Goal: Find contact information: Find contact information

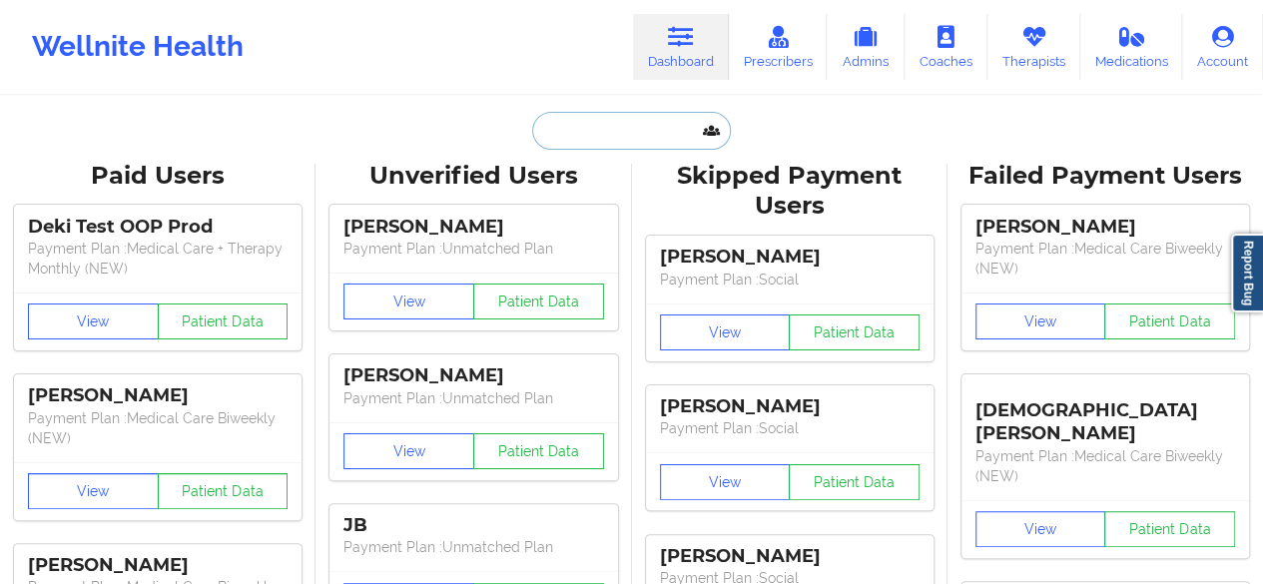
click at [630, 118] on input "text" at bounding box center [631, 131] width 198 height 38
paste input "[PERSON_NAME] Imolo"
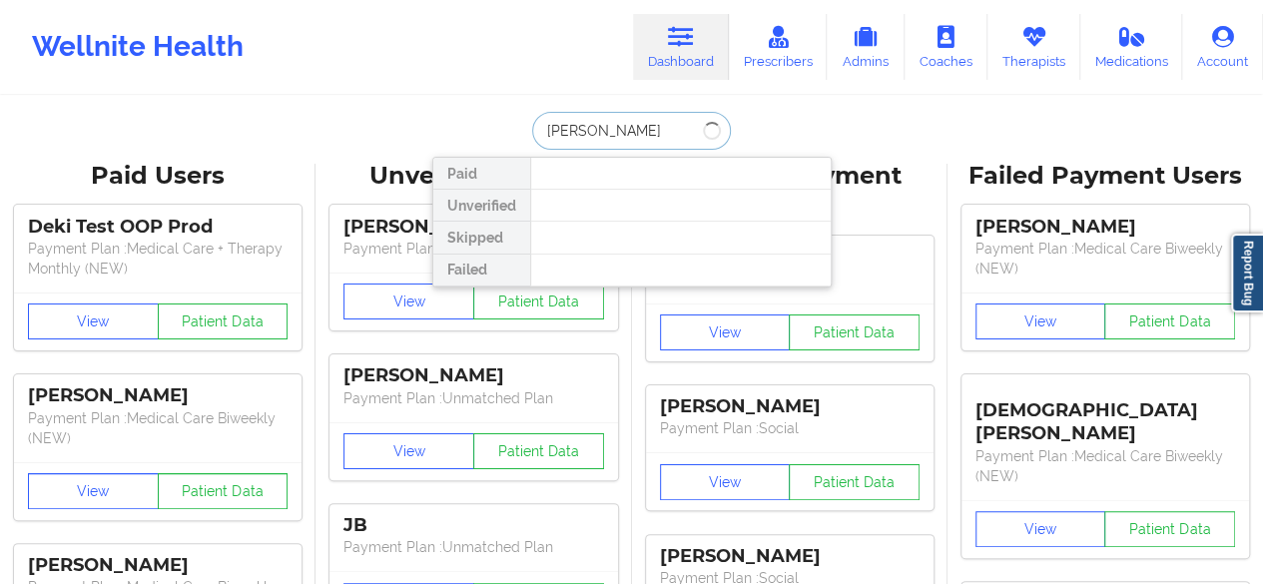
type input "[PERSON_NAME]"
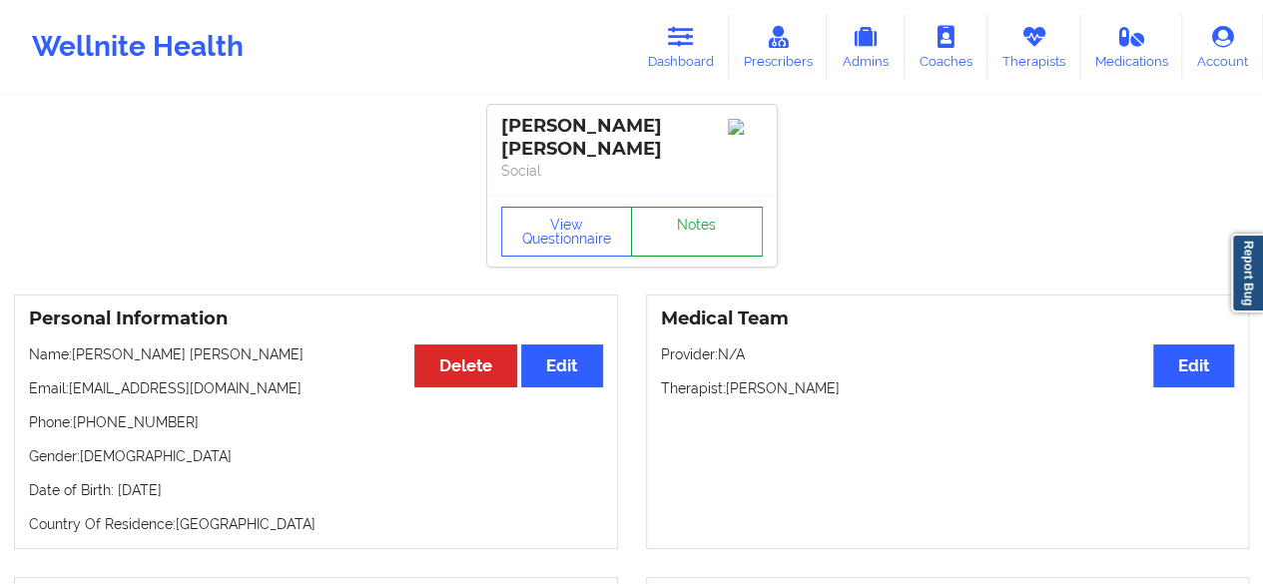
click at [673, 208] on link "Notes" at bounding box center [697, 232] width 132 height 50
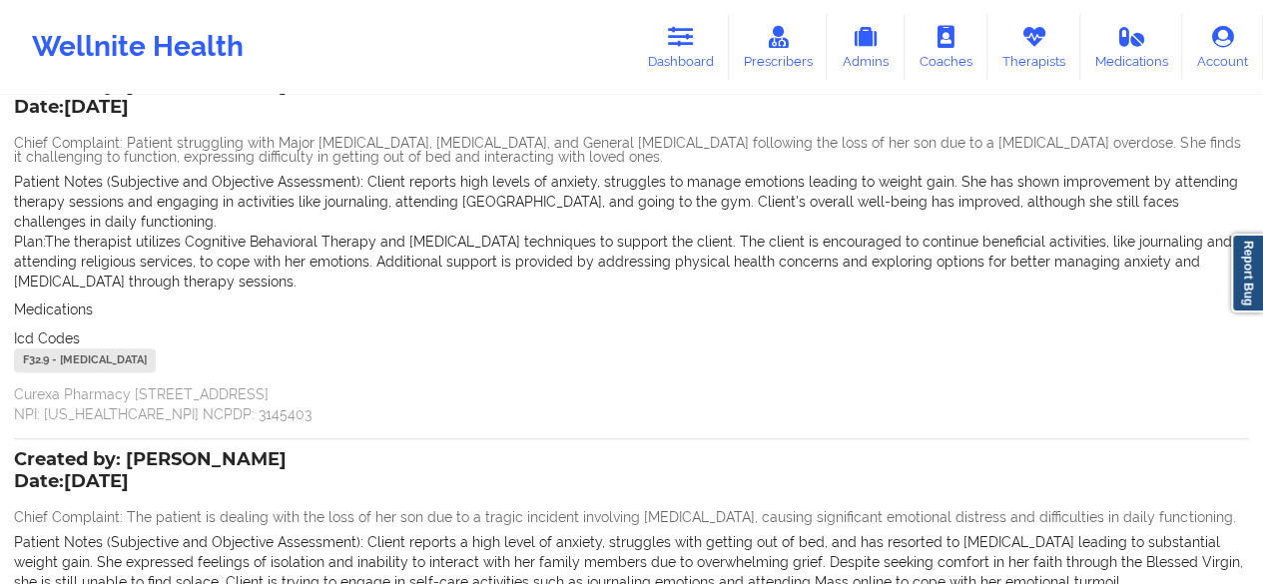
scroll to position [104, 0]
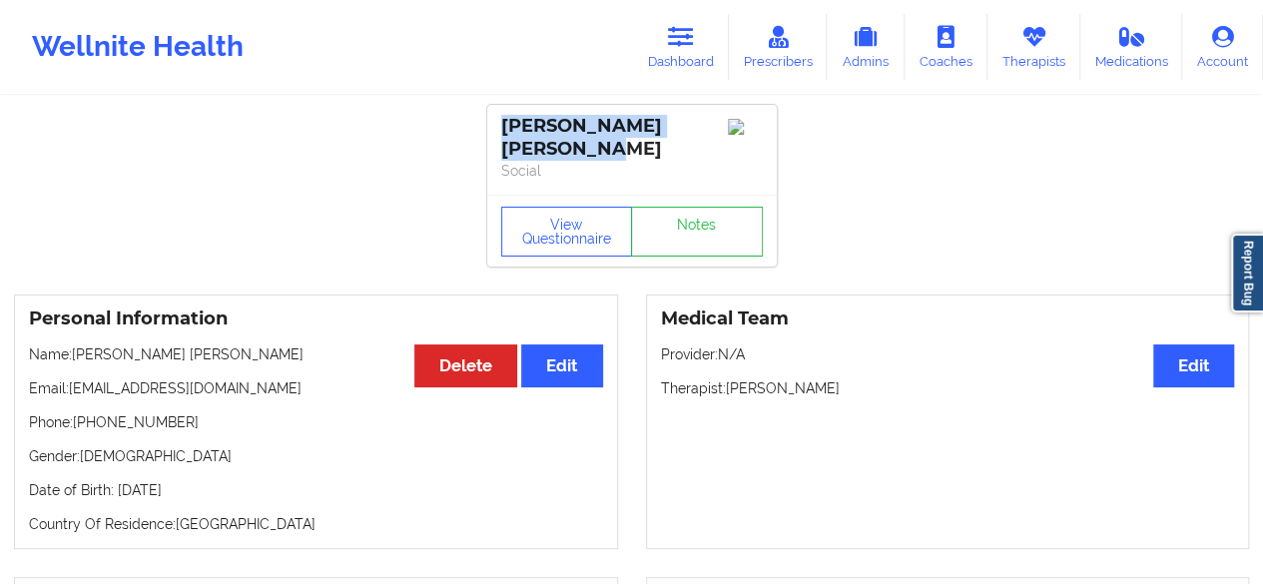
drag, startPoint x: 503, startPoint y: 127, endPoint x: 566, endPoint y: 145, distance: 65.4
click at [566, 145] on div "[PERSON_NAME] [PERSON_NAME]" at bounding box center [632, 138] width 262 height 46
copy div "[PERSON_NAME] [PERSON_NAME]"
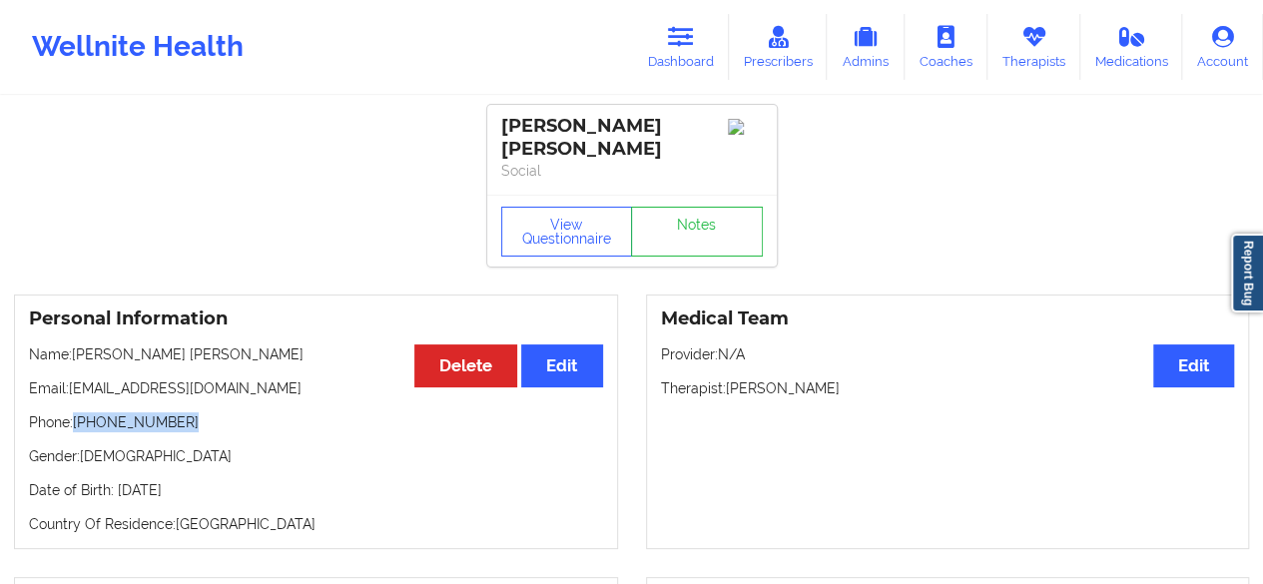
drag, startPoint x: 179, startPoint y: 424, endPoint x: 72, endPoint y: 420, distance: 106.9
click at [72, 420] on p "Phone: [PHONE_NUMBER]" at bounding box center [316, 422] width 574 height 20
drag, startPoint x: 74, startPoint y: 422, endPoint x: 191, endPoint y: 432, distance: 117.2
click at [191, 432] on div "Personal Information Edit Delete Name: [PERSON_NAME] [PERSON_NAME] Email: [EMAI…" at bounding box center [316, 421] width 604 height 255
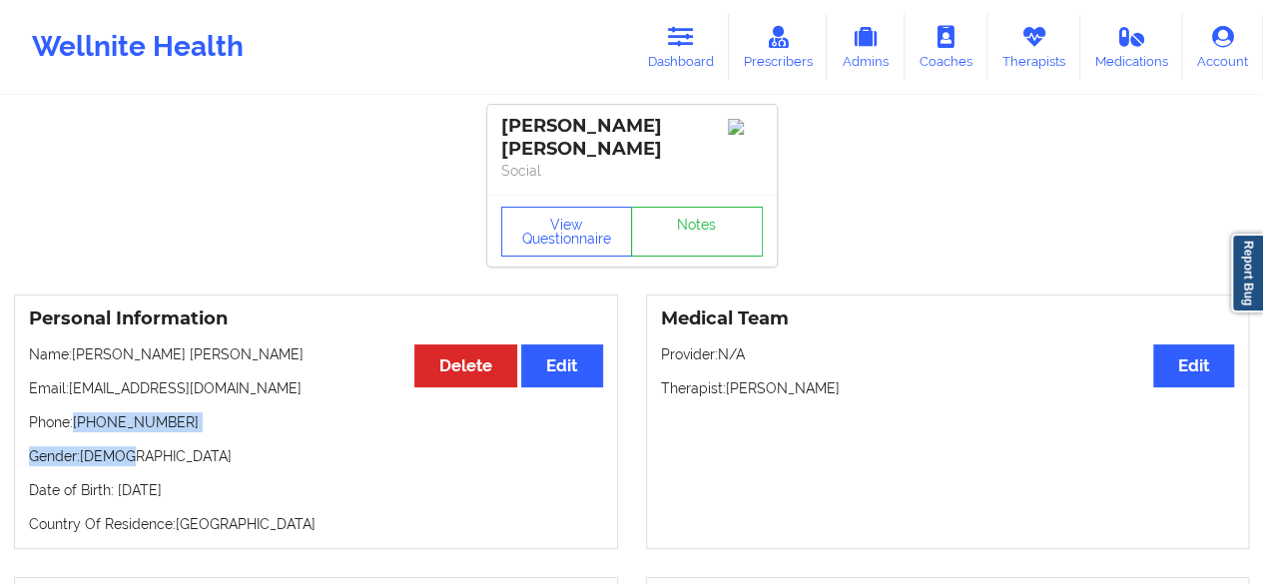
click at [191, 432] on div "Personal Information Edit Delete Name: [PERSON_NAME] [PERSON_NAME] Email: [EMAI…" at bounding box center [316, 421] width 604 height 255
drag, startPoint x: 74, startPoint y: 420, endPoint x: 180, endPoint y: 419, distance: 105.8
click at [180, 419] on p "Phone: [PHONE_NUMBER]" at bounding box center [316, 422] width 574 height 20
copy p "[PHONE_NUMBER]"
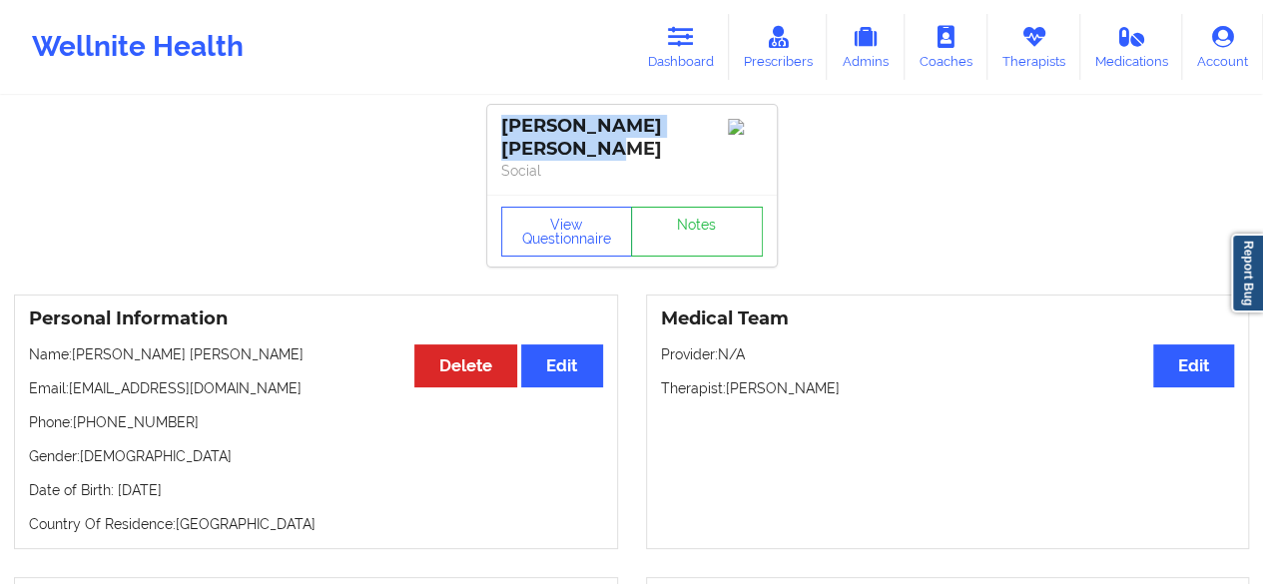
drag, startPoint x: 501, startPoint y: 122, endPoint x: 595, endPoint y: 140, distance: 95.5
click at [595, 140] on div "[PERSON_NAME] [PERSON_NAME]" at bounding box center [632, 138] width 262 height 46
copy div "[PERSON_NAME] [PERSON_NAME]"
